Goal: Task Accomplishment & Management: Use online tool/utility

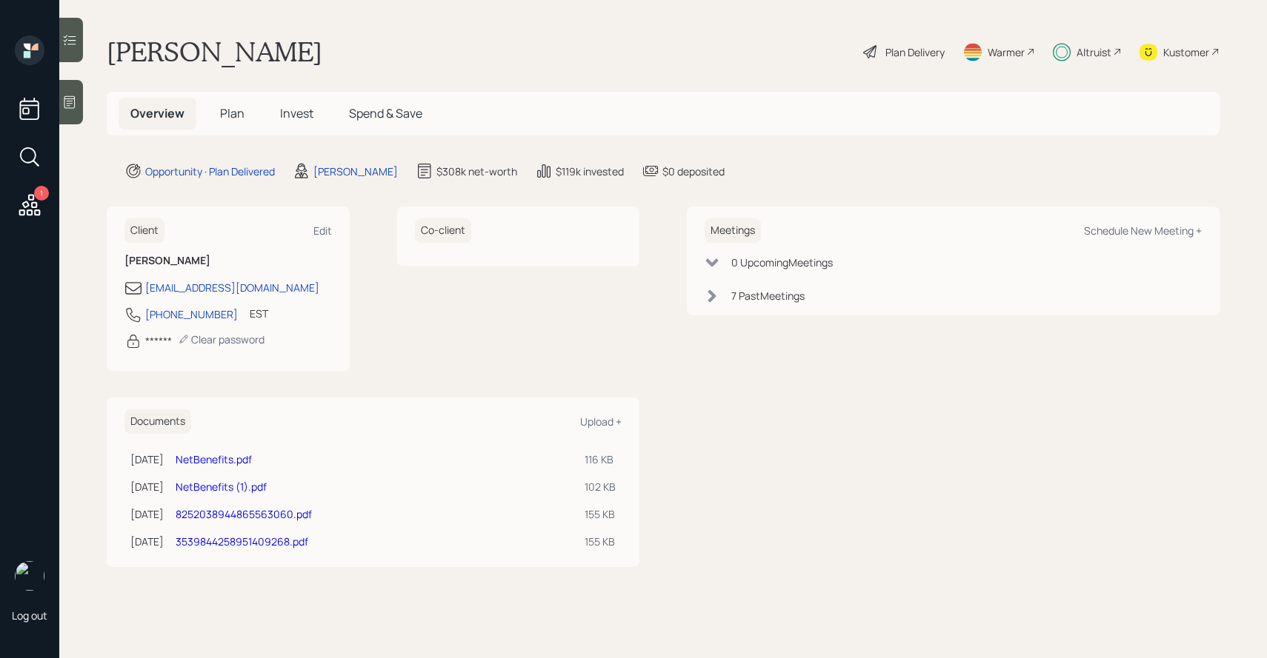
click at [290, 108] on span "Invest" at bounding box center [296, 113] width 33 height 16
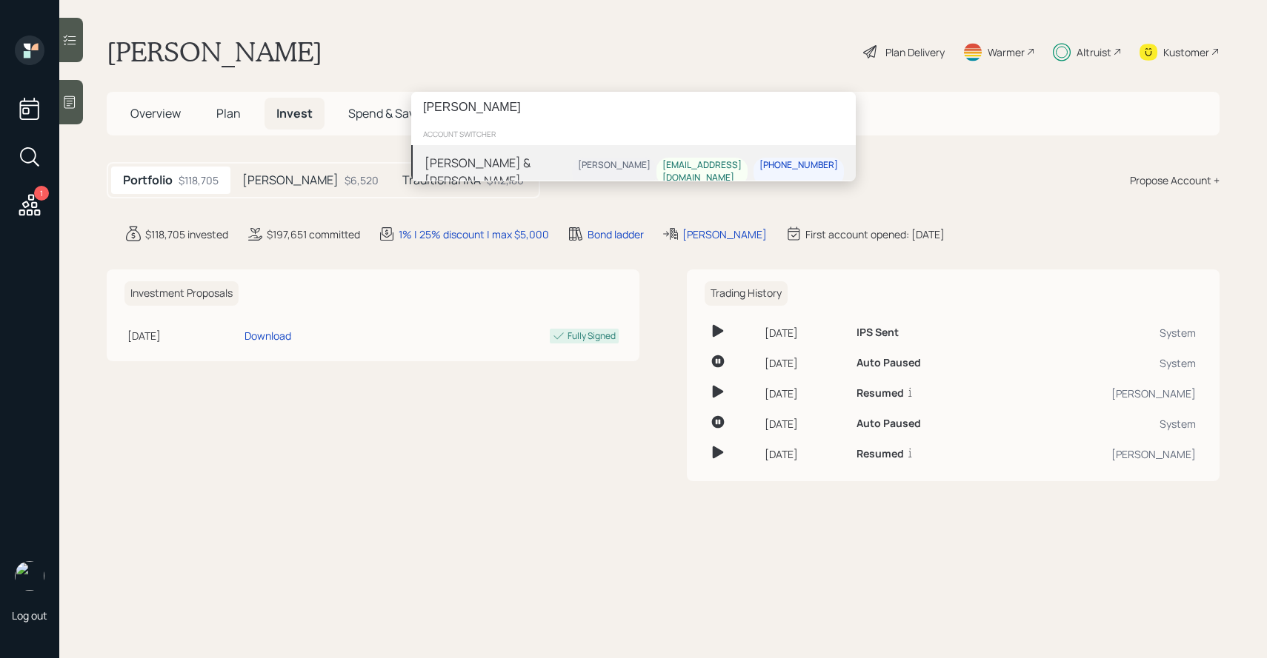
type input "becky ackerman"
click at [516, 167] on div "Becky & Don Ackerman" at bounding box center [497, 172] width 147 height 36
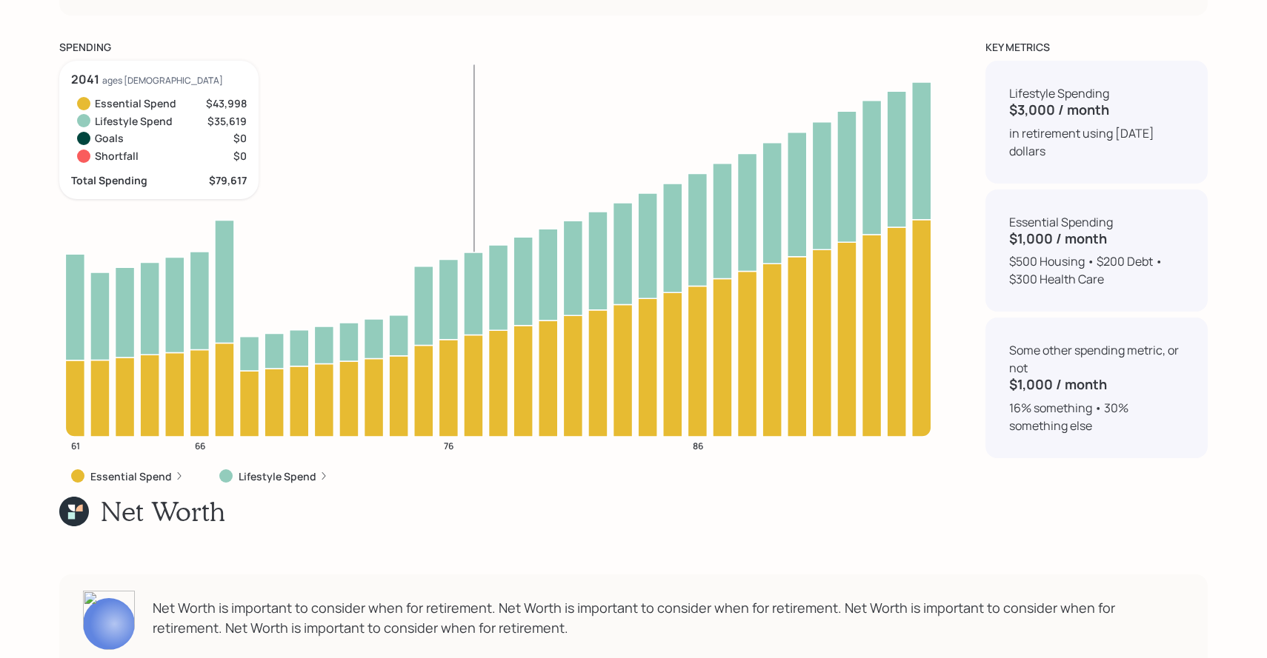
scroll to position [6376, 0]
